Goal: Information Seeking & Learning: Learn about a topic

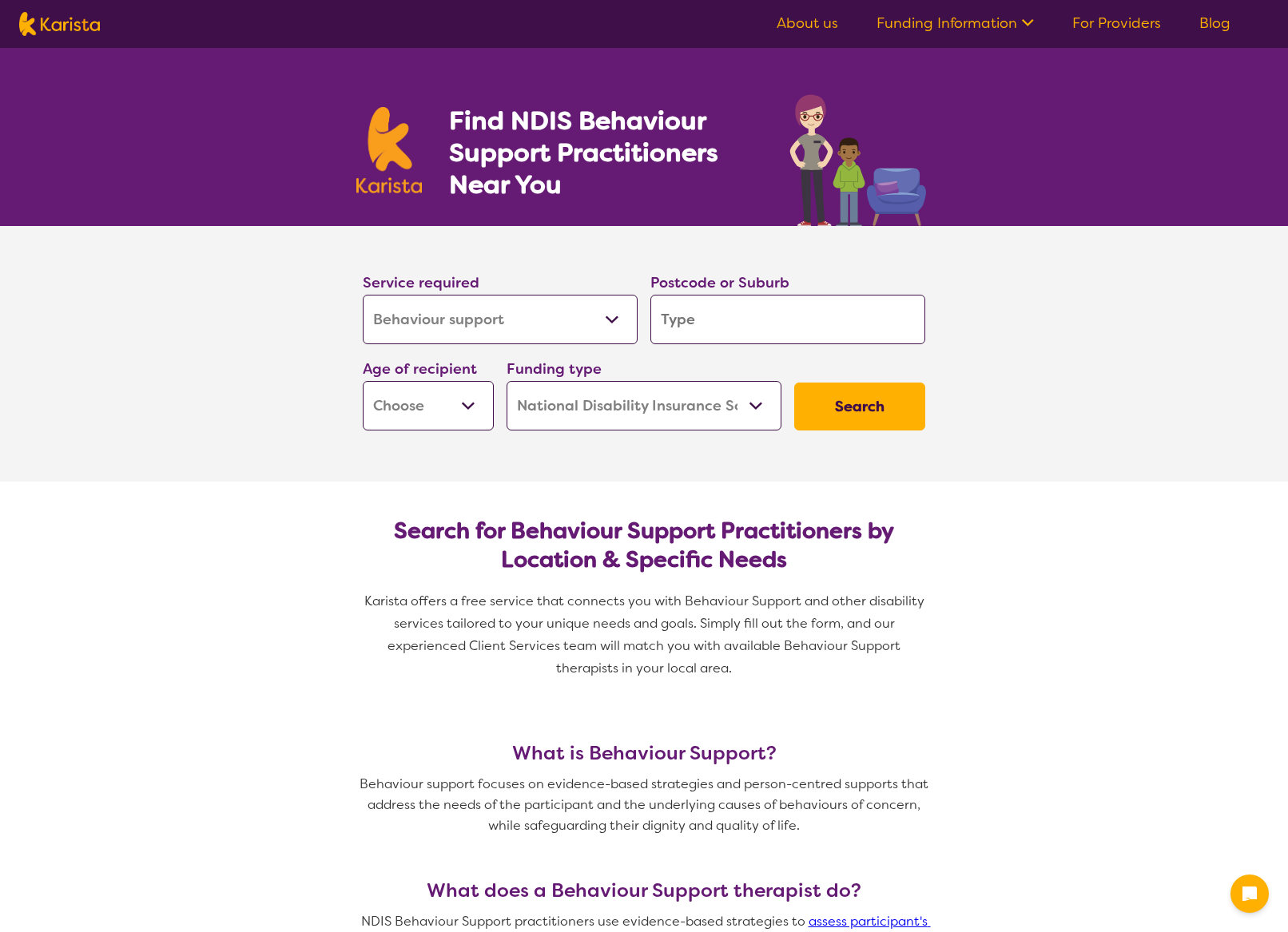
select select "Behaviour support"
select select "NDIS"
select select "Behaviour support"
select select "NDIS"
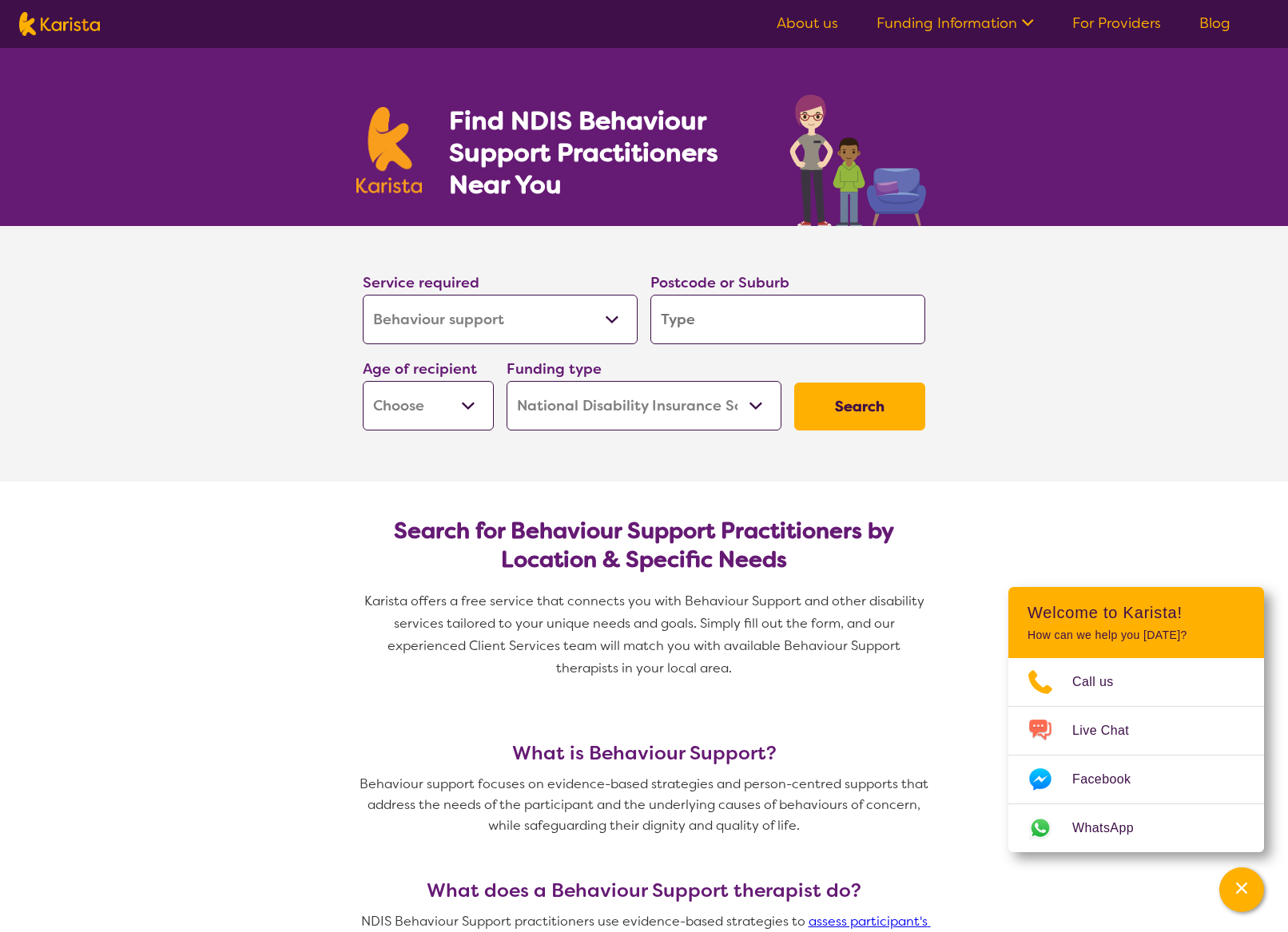
click at [671, 325] on input "search" at bounding box center [788, 319] width 275 height 49
type input "4"
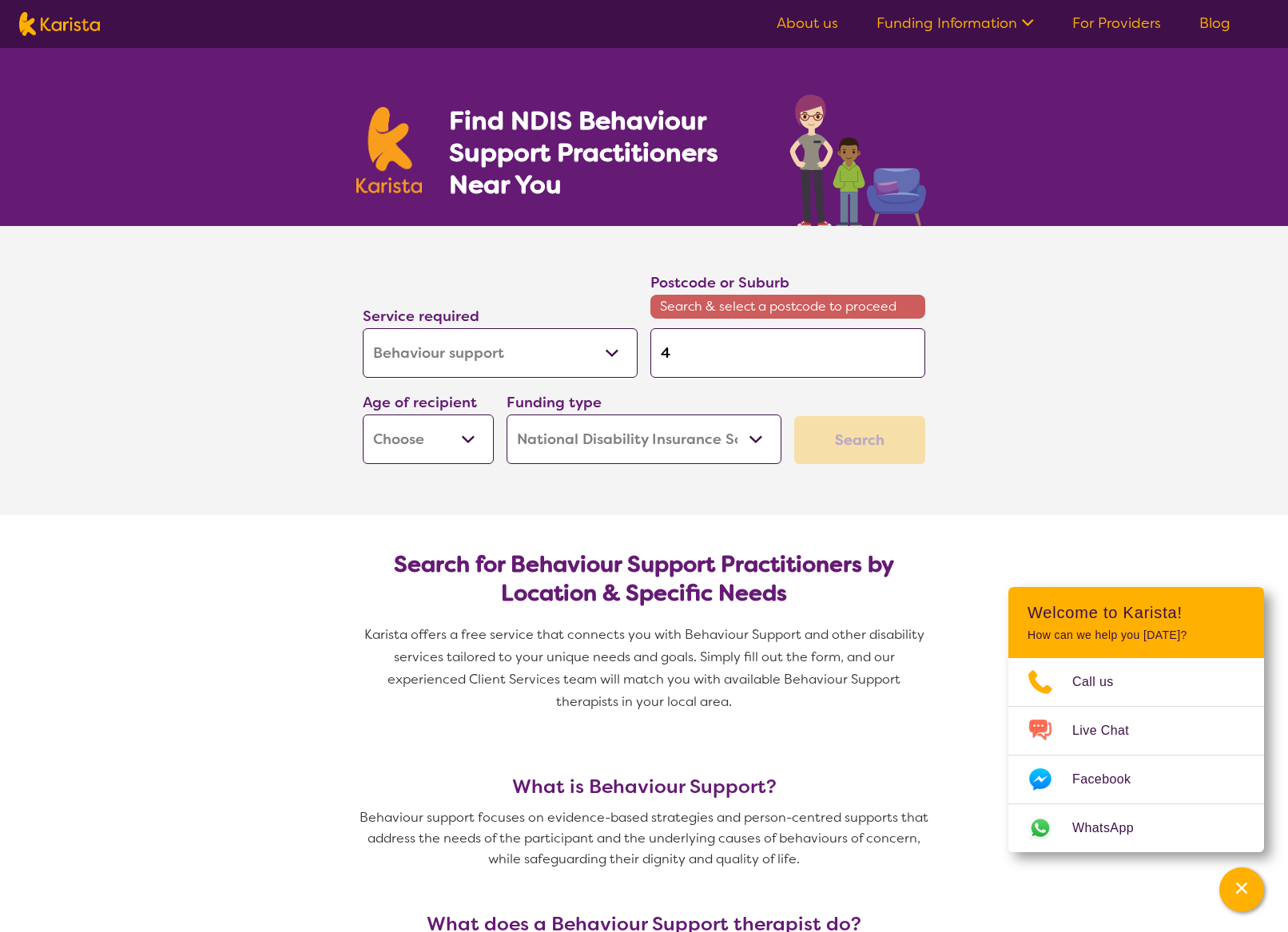
type input "40"
type input "406"
type input "4064"
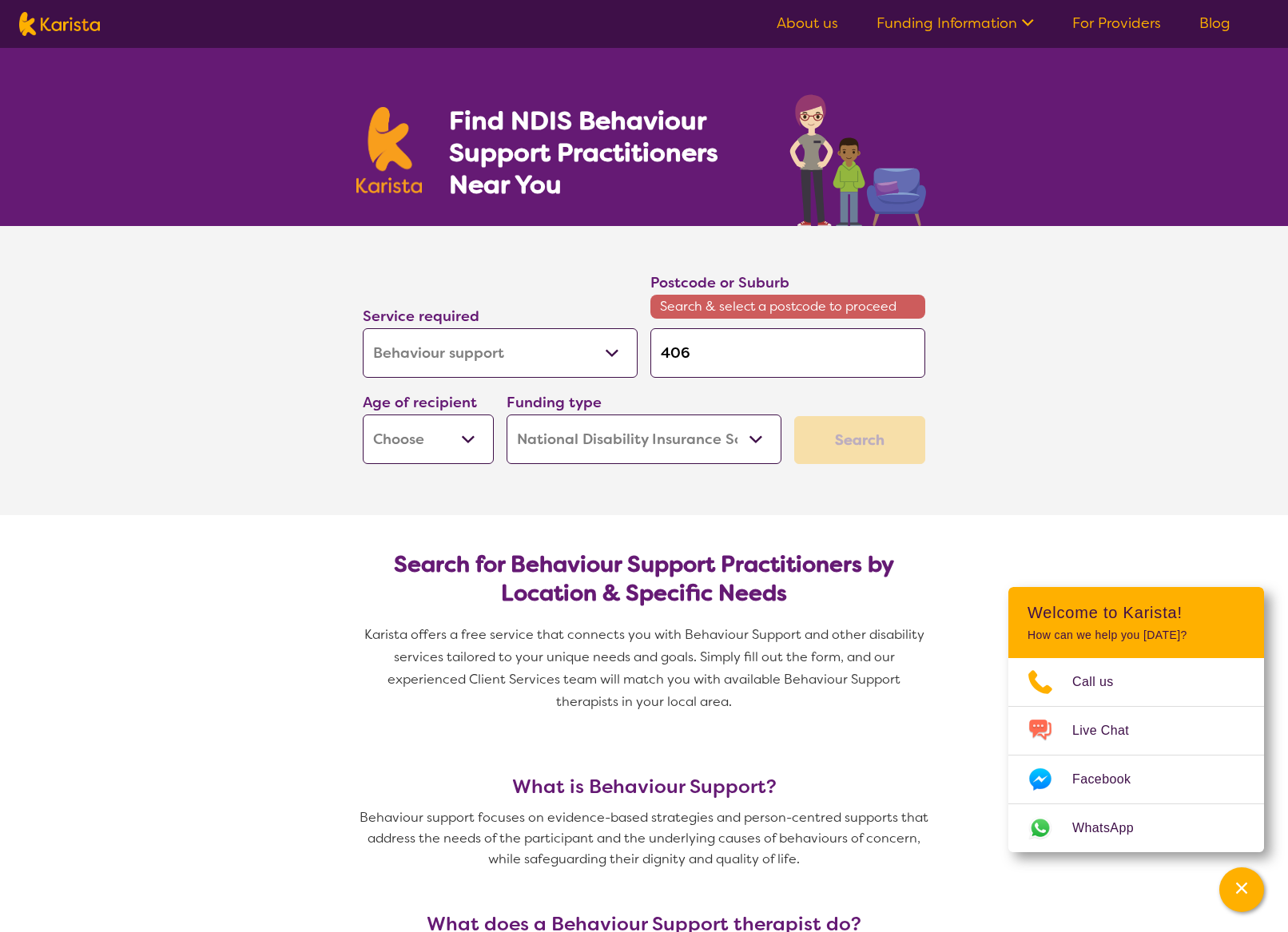
type input "4064"
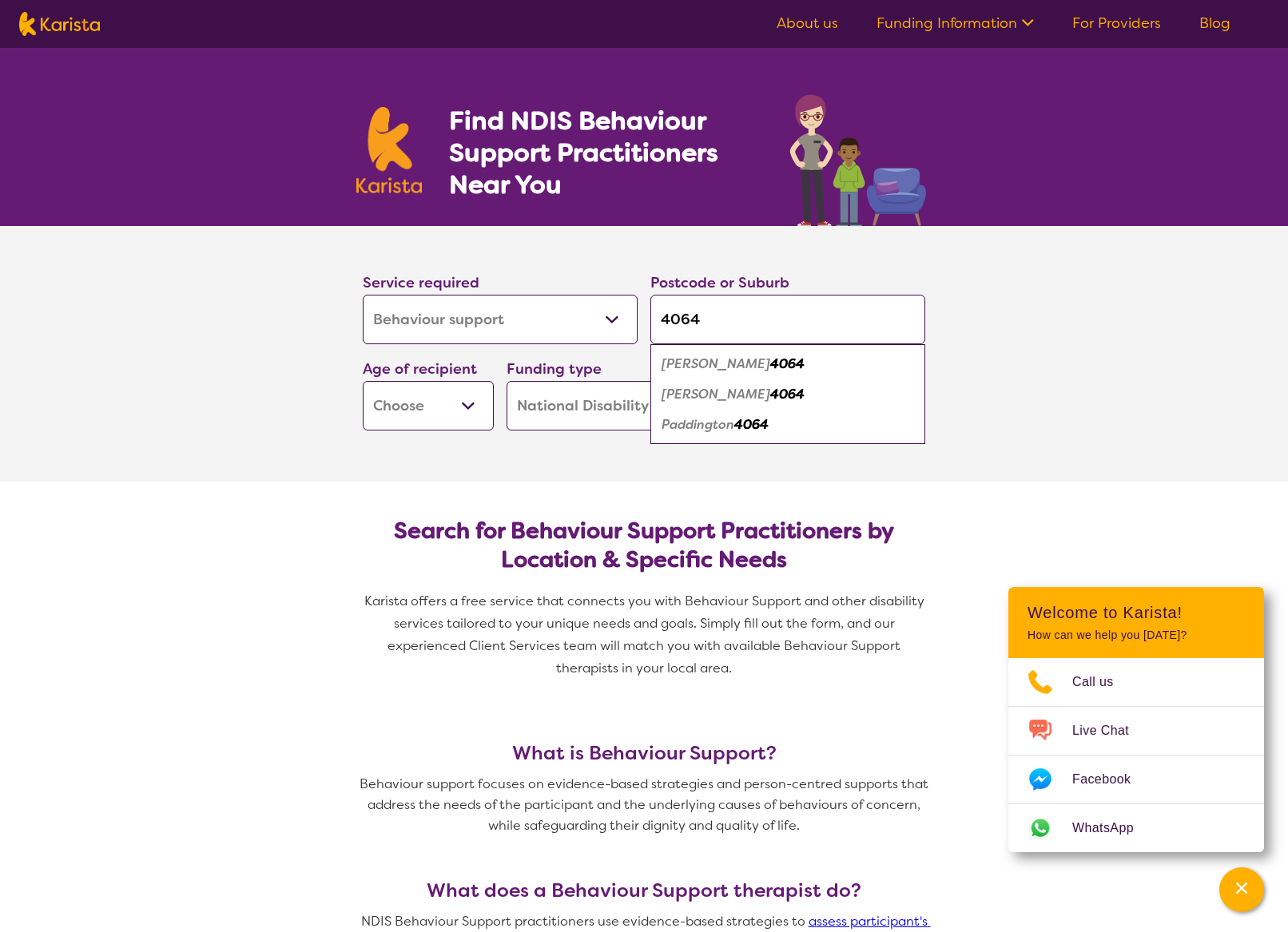
type input "4064"
click at [769, 426] on em "4064" at bounding box center [751, 425] width 34 height 17
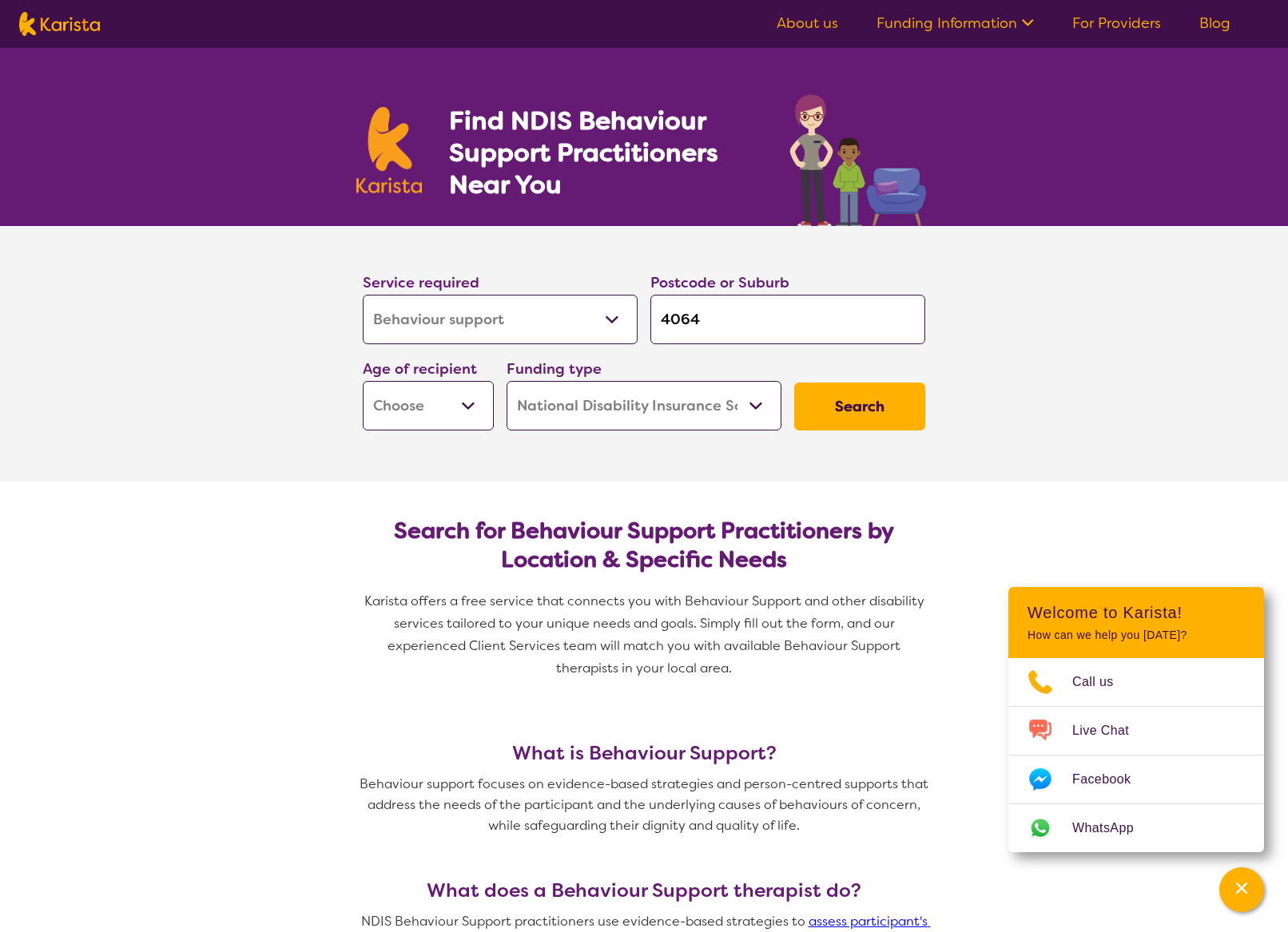
select select "EC"
click at [827, 400] on button "Search" at bounding box center [859, 407] width 131 height 48
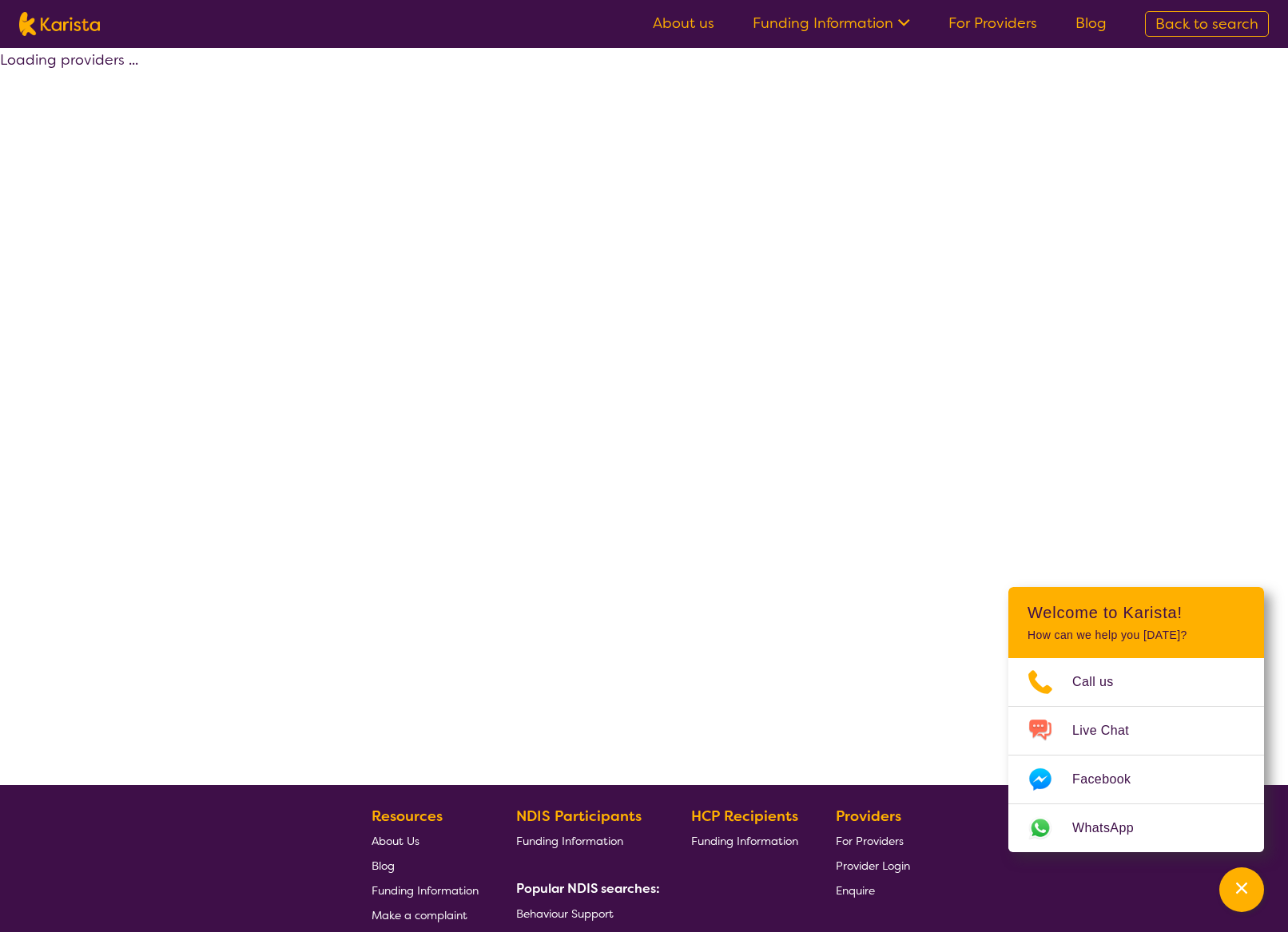
select select "by_score"
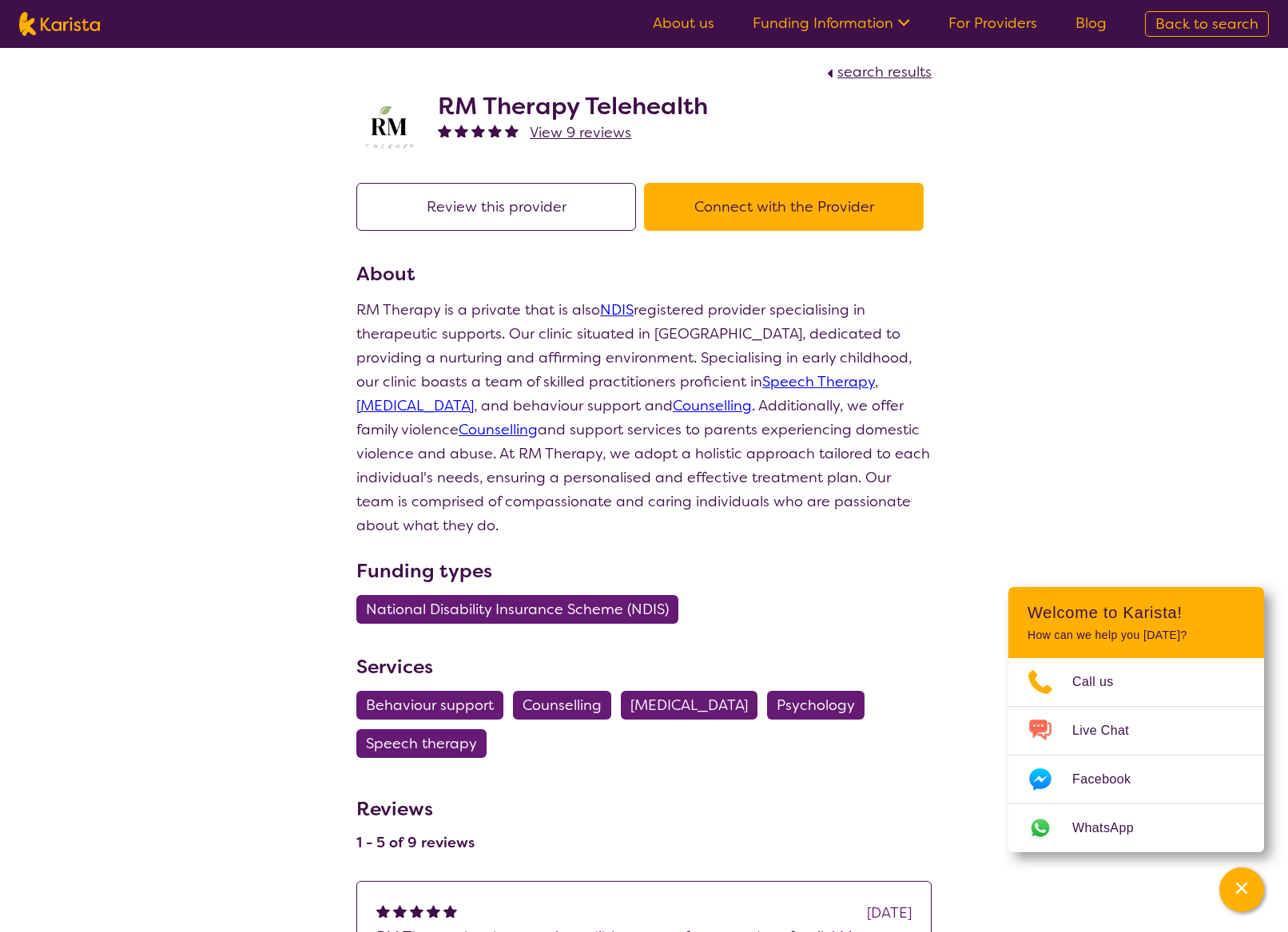
scroll to position [33, 0]
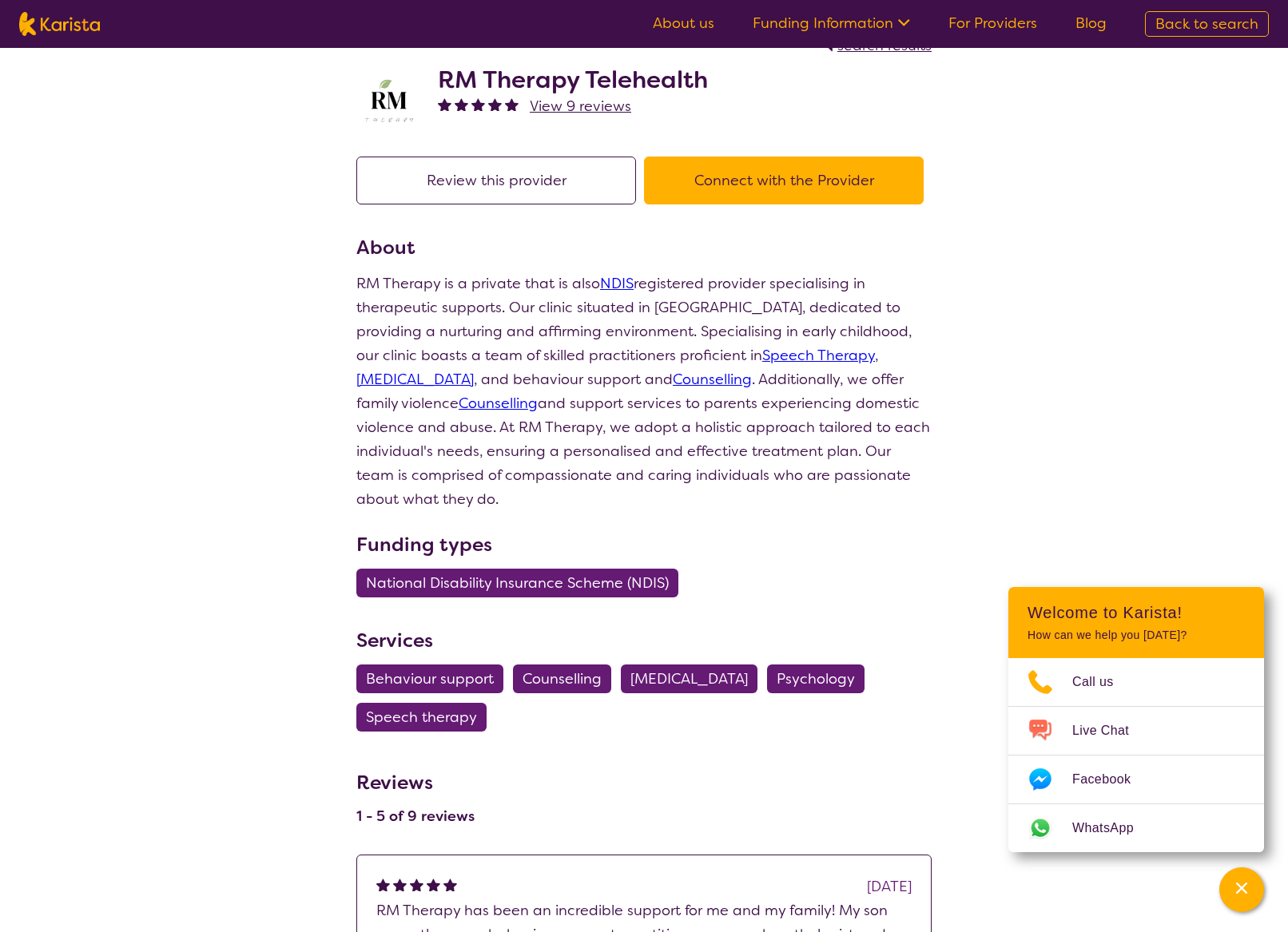
click at [762, 193] on button "Connect with the Provider" at bounding box center [783, 180] width 280 height 48
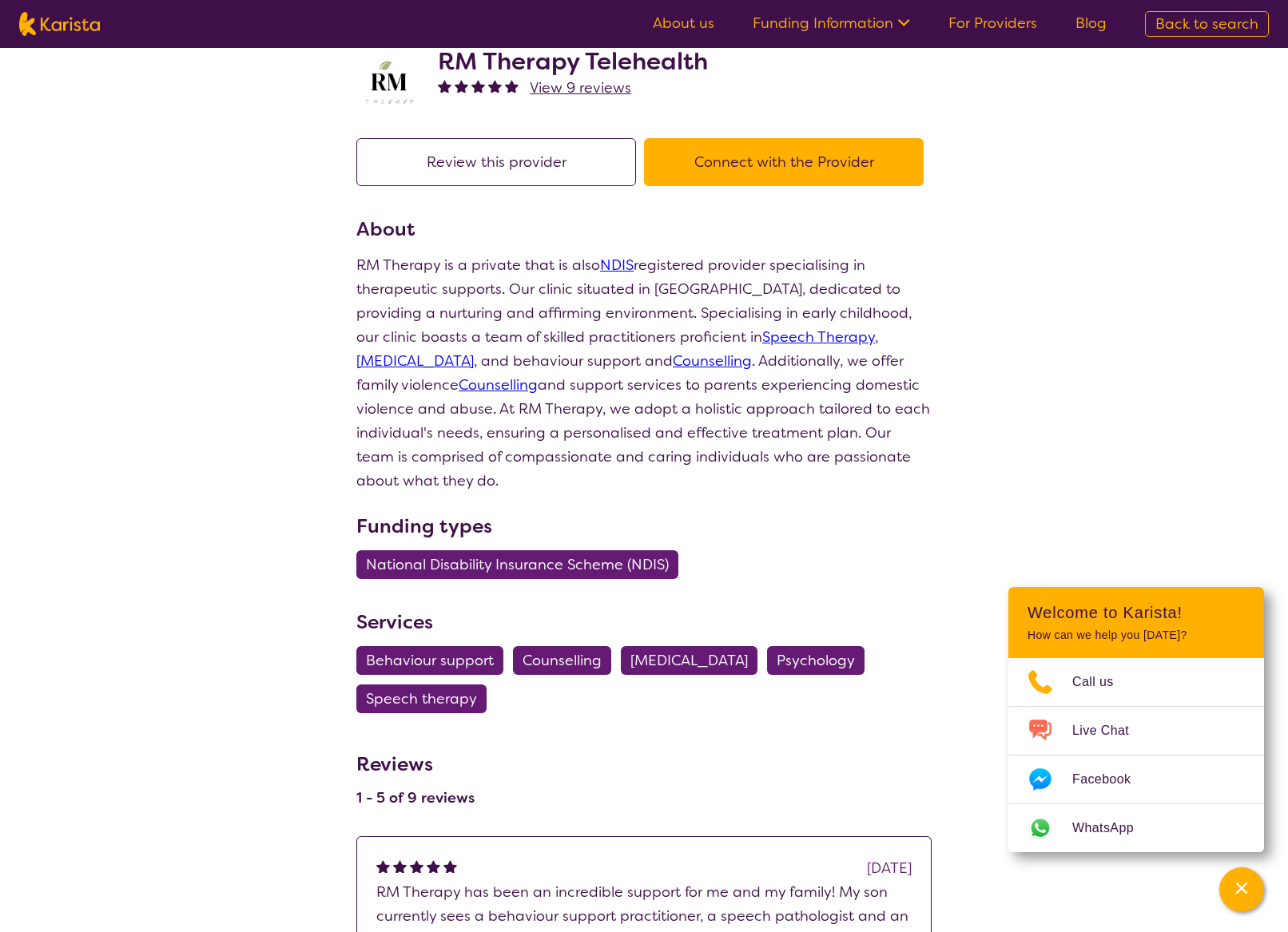
scroll to position [82, 0]
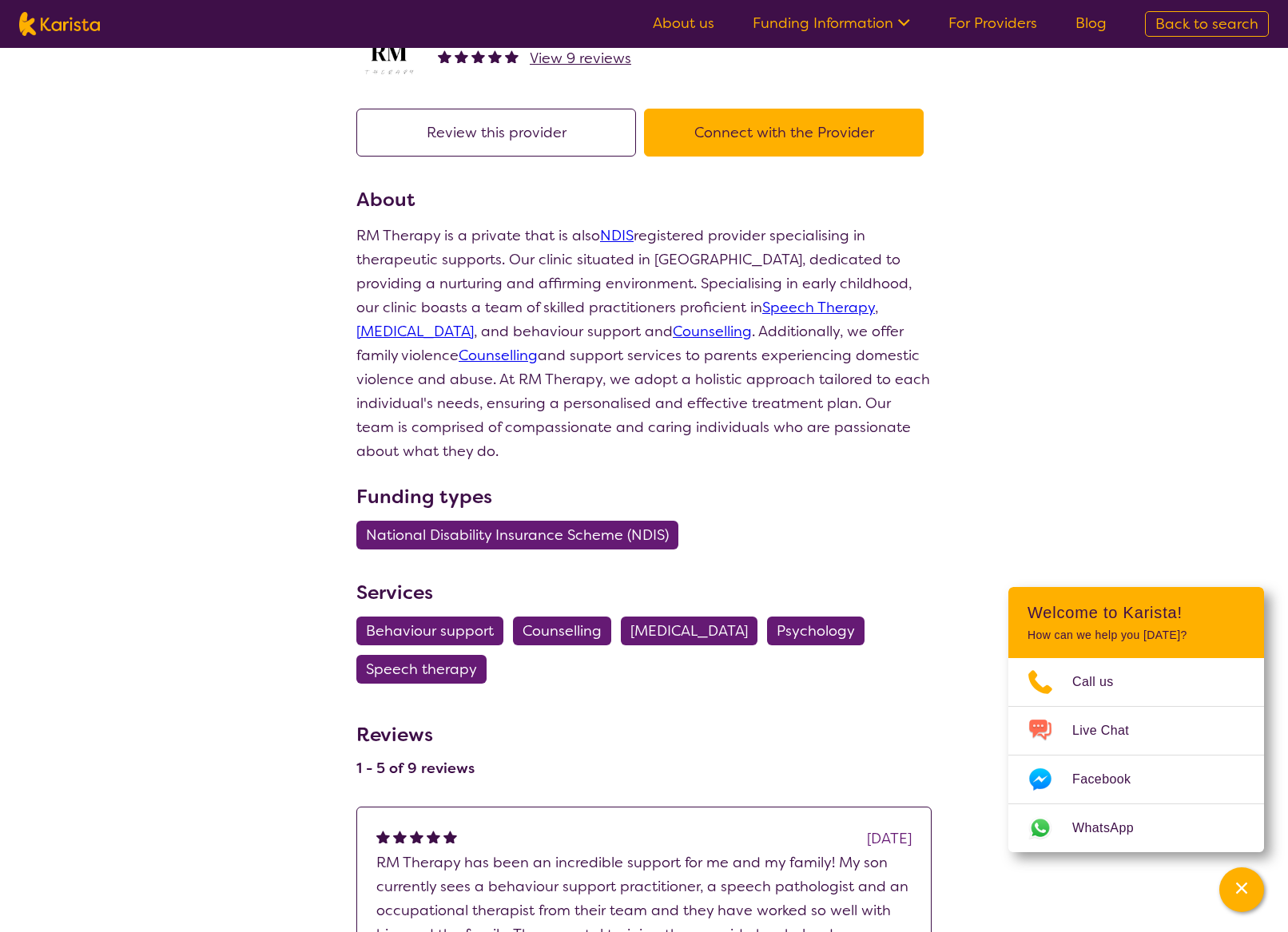
click at [691, 268] on p "RM Therapy is a private that is also NDIS registered provider specialising in t…" at bounding box center [643, 344] width 575 height 240
click at [782, 387] on p "RM Therapy is a private that is also NDIS registered provider specialising in t…" at bounding box center [643, 344] width 575 height 240
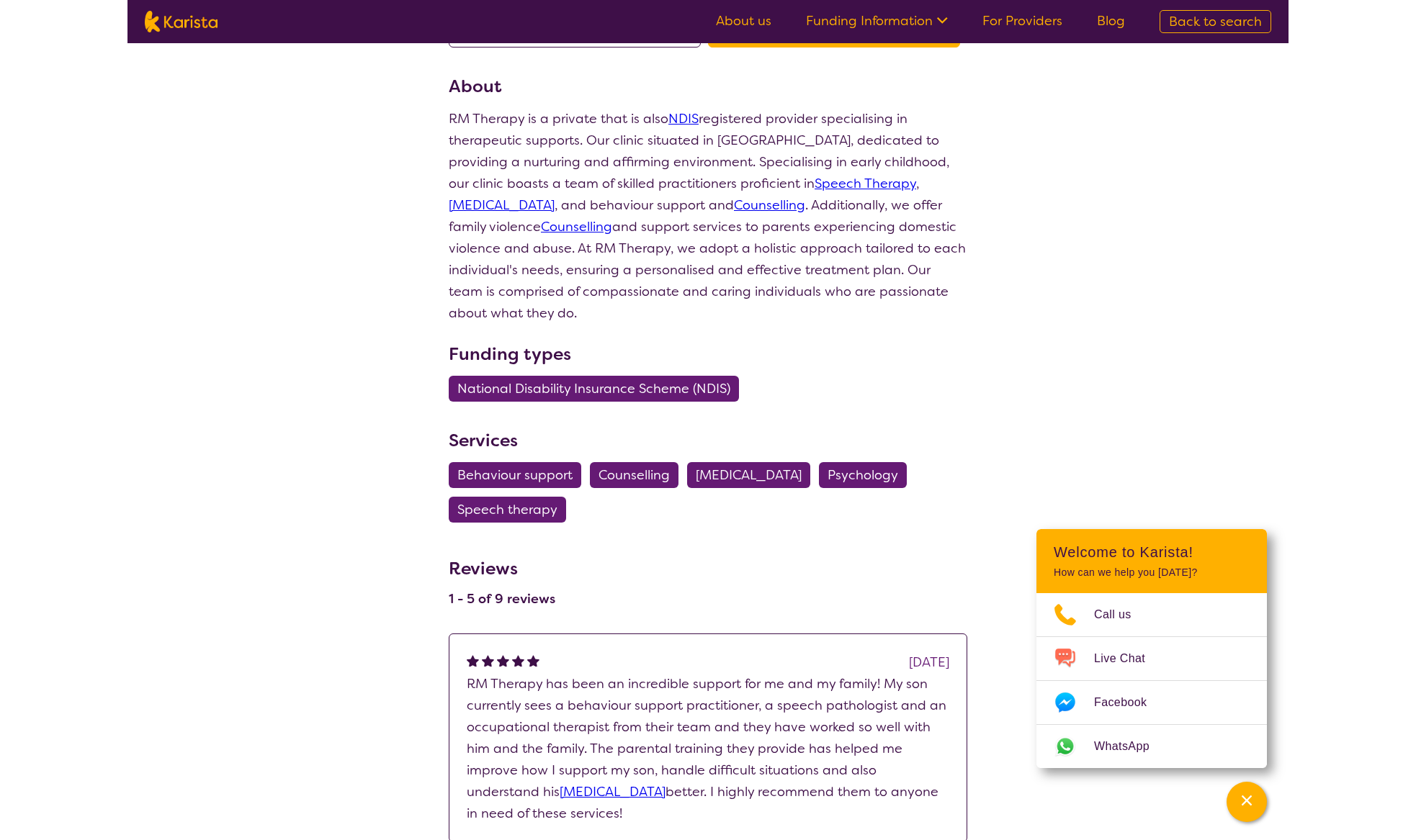
scroll to position [0, 0]
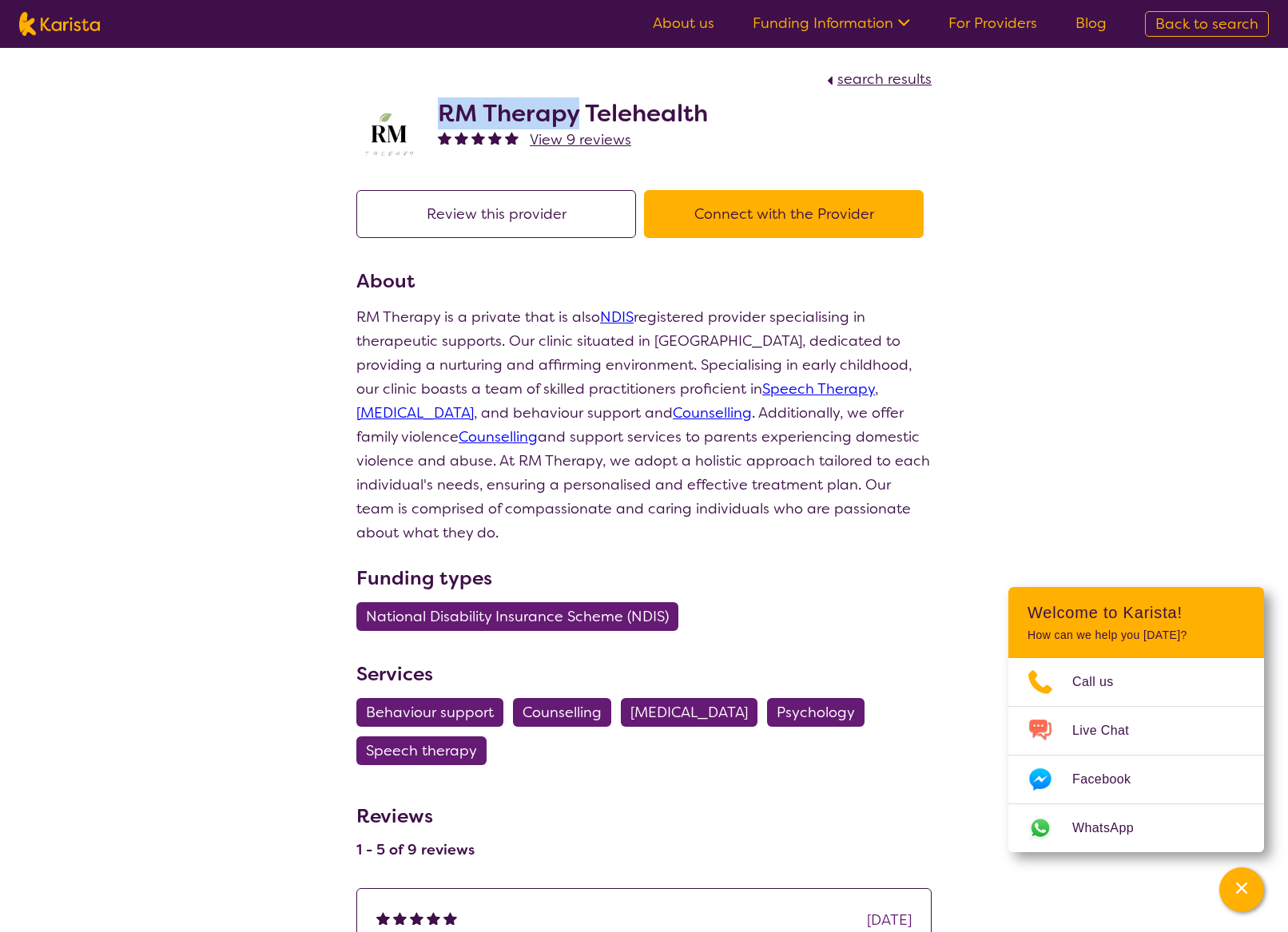
drag, startPoint x: 441, startPoint y: 117, endPoint x: 583, endPoint y: 112, distance: 142.1
click at [583, 112] on h2 "RM Therapy Telehealth" at bounding box center [572, 113] width 270 height 29
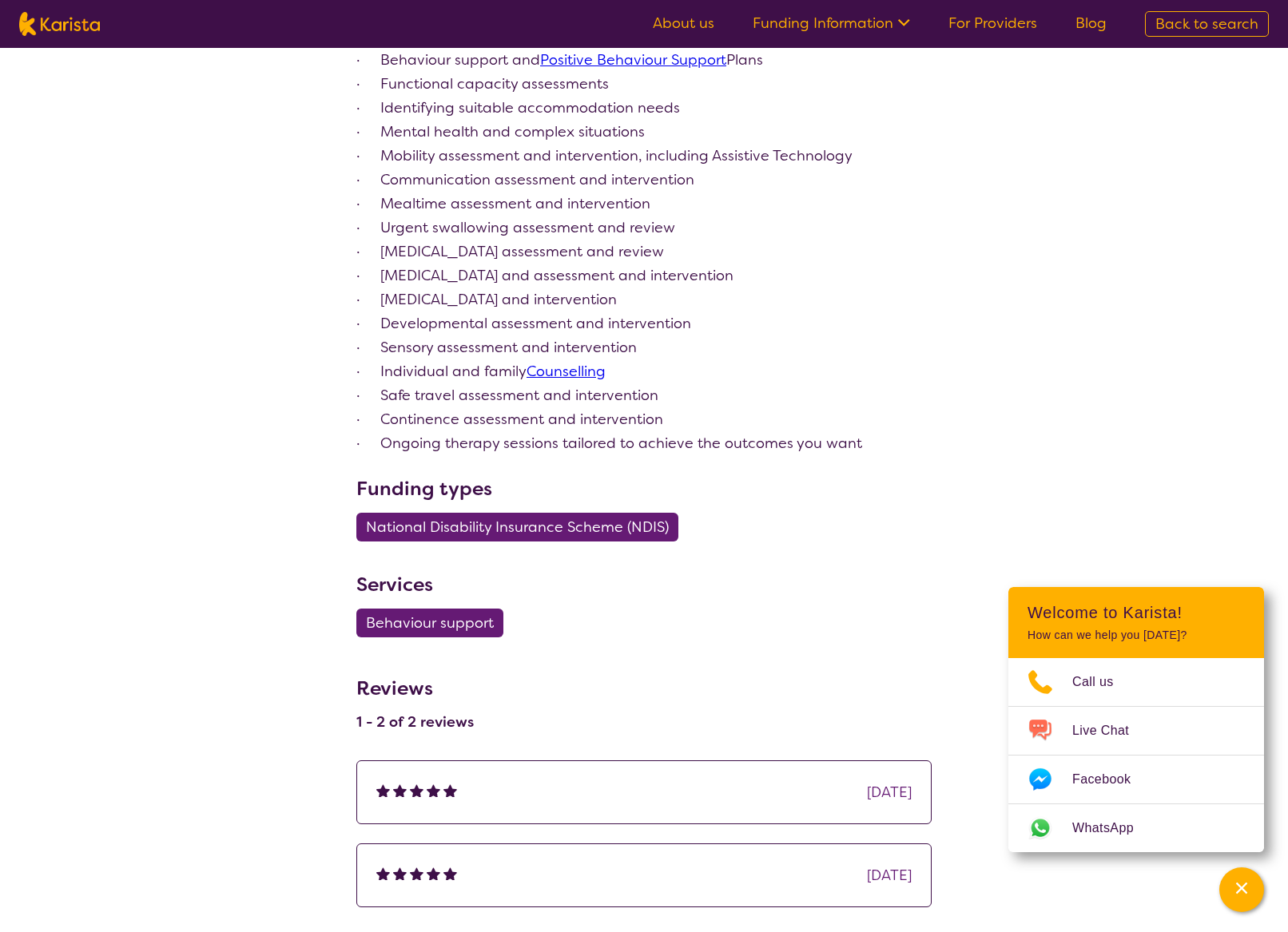
scroll to position [1130, 0]
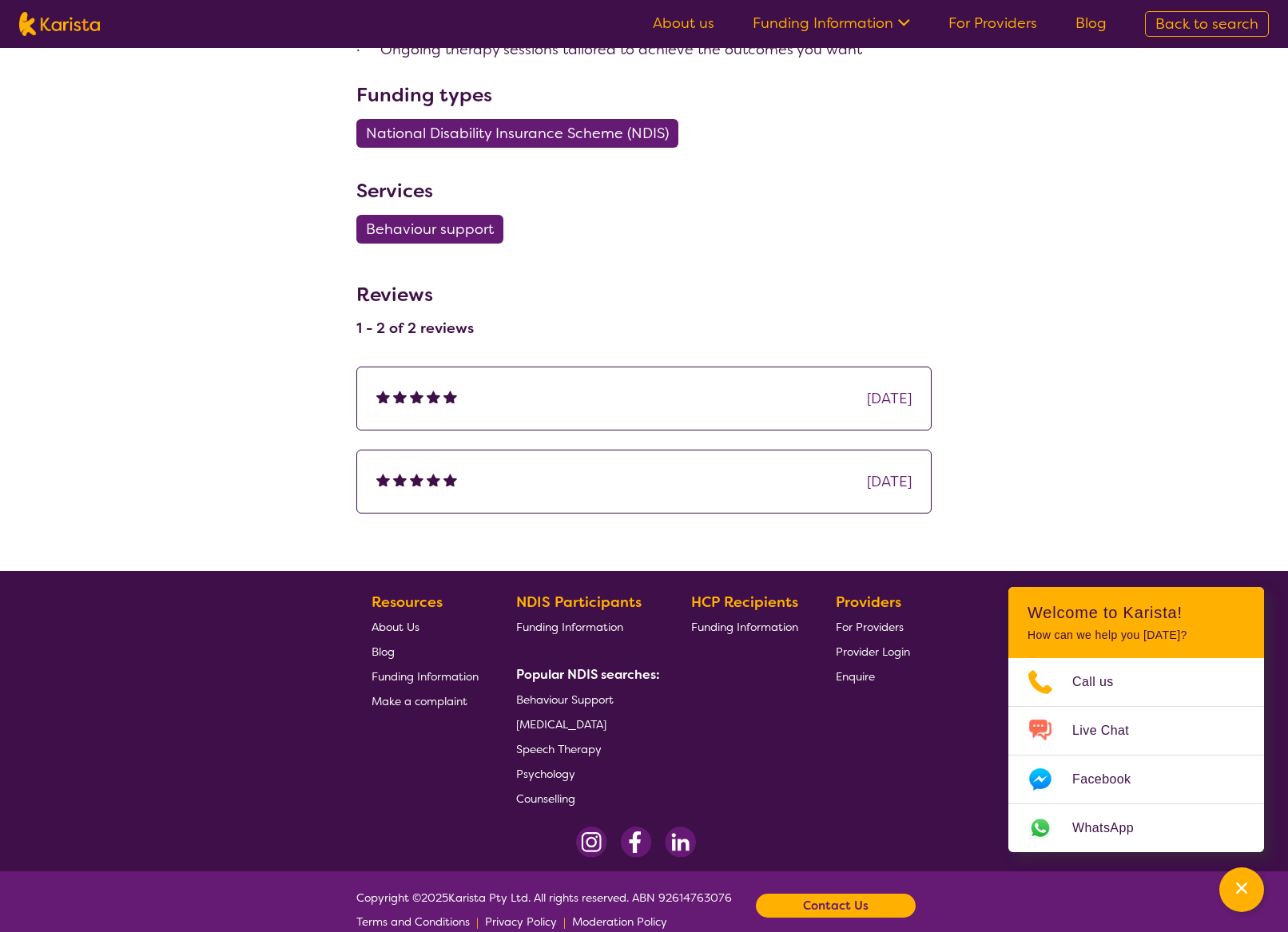
click at [572, 391] on div "[DATE]" at bounding box center [643, 399] width 575 height 64
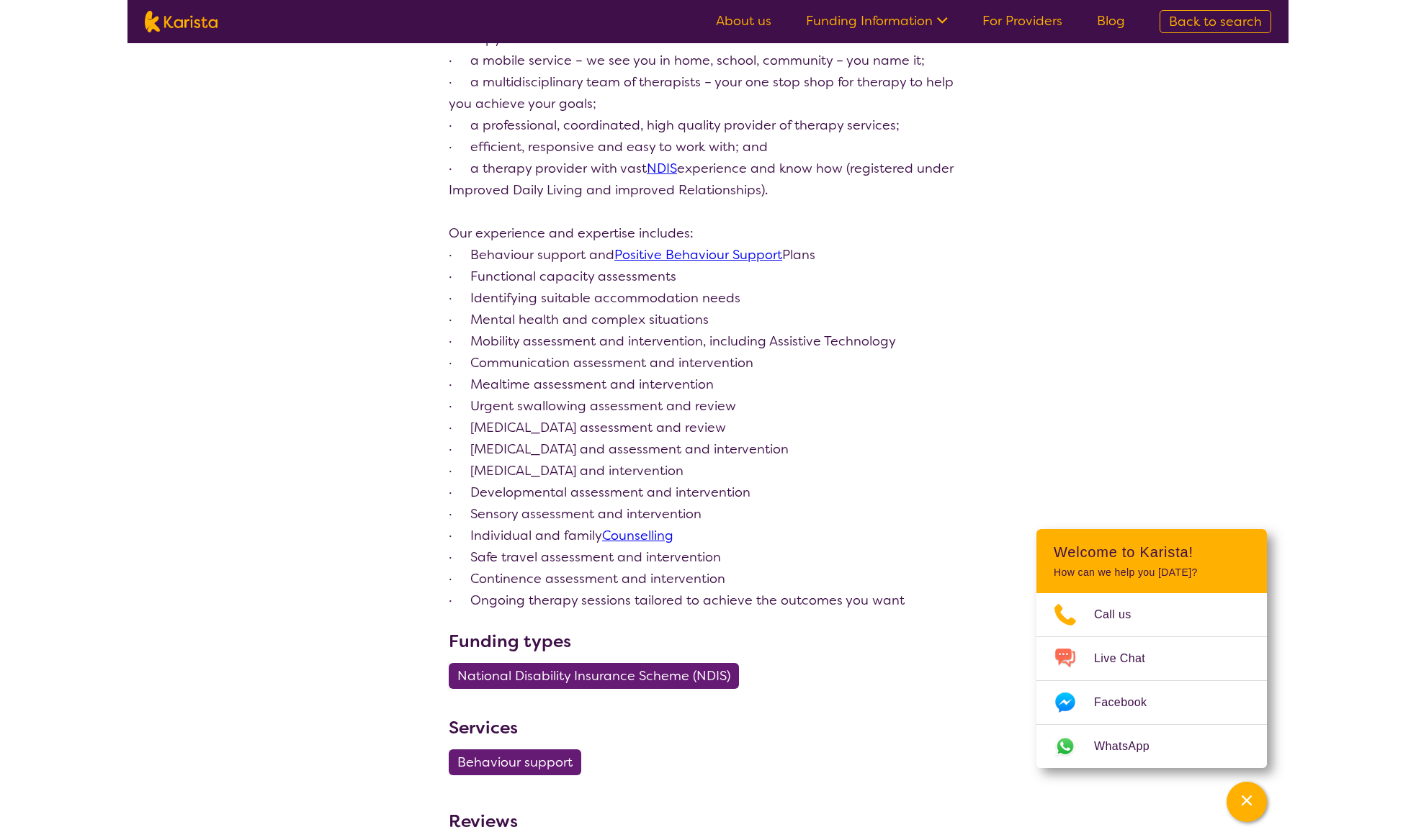
scroll to position [0, 0]
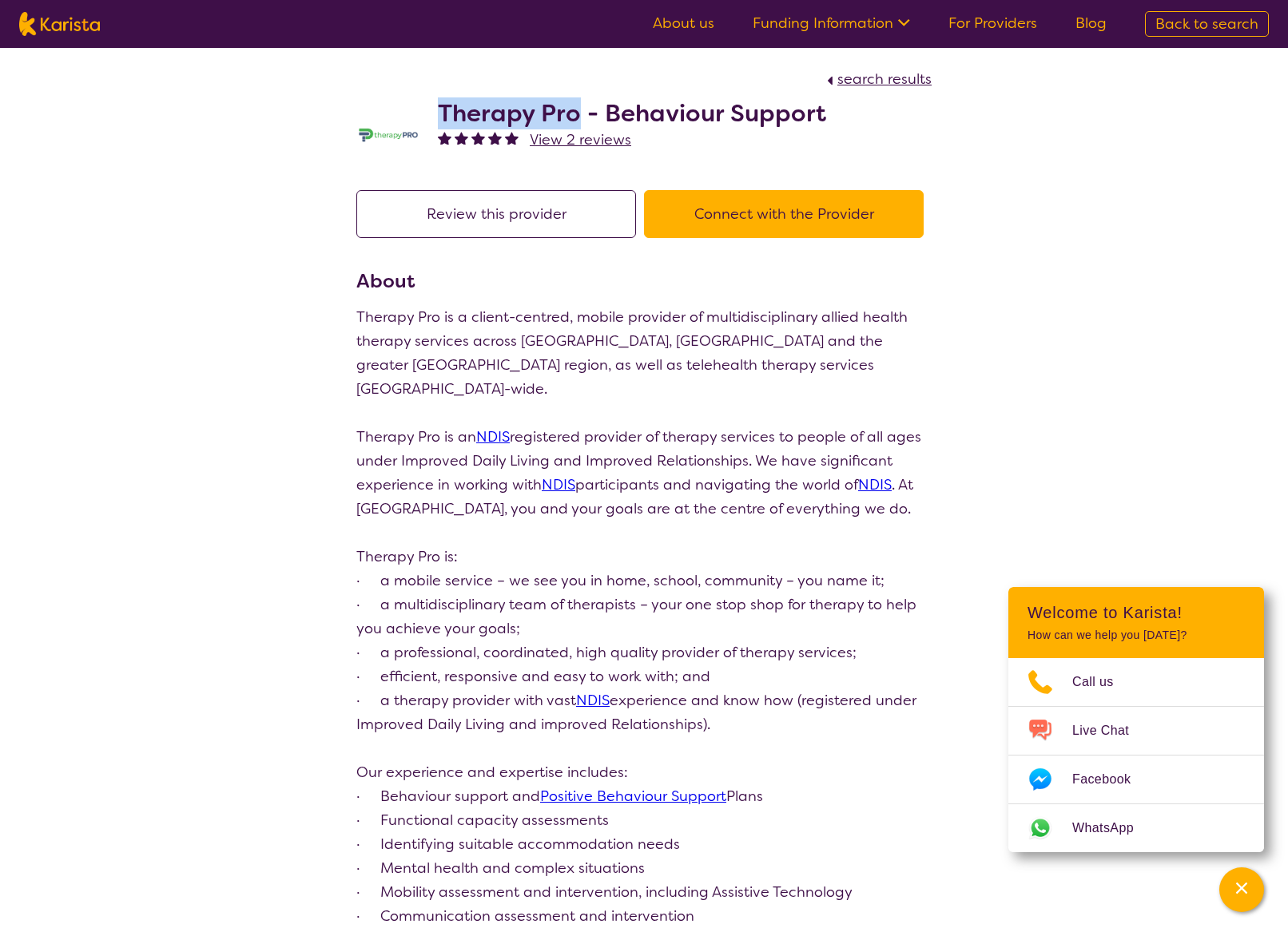
drag, startPoint x: 440, startPoint y: 116, endPoint x: 578, endPoint y: 121, distance: 138.1
click at [578, 121] on h2 "Therapy Pro - Behaviour Support" at bounding box center [632, 113] width 388 height 29
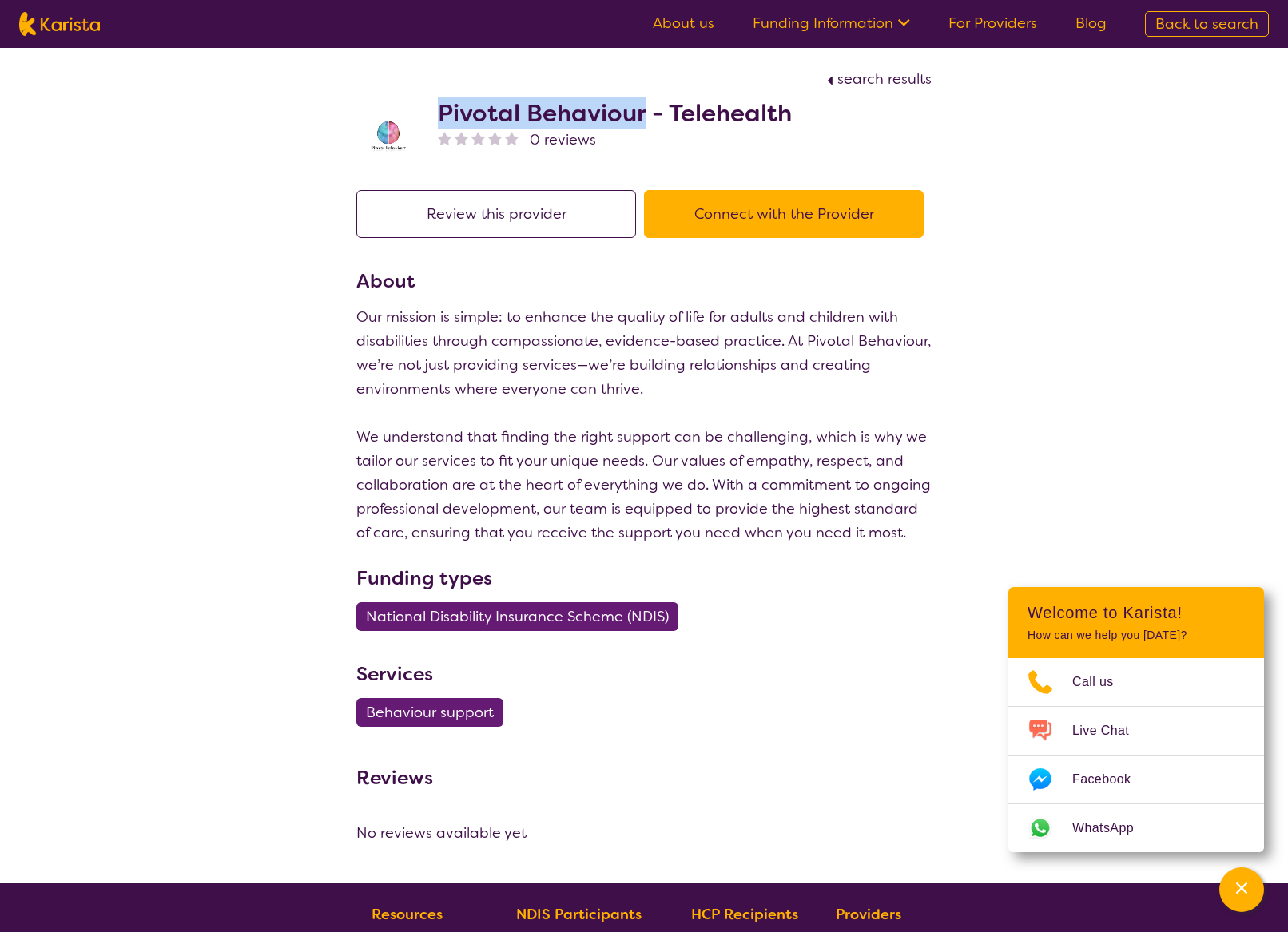
drag, startPoint x: 436, startPoint y: 109, endPoint x: 646, endPoint y: 103, distance: 210.1
click at [646, 103] on div "Pivotal Behaviour - Telehealth 0 reviews" at bounding box center [643, 131] width 575 height 80
